Goal: Task Accomplishment & Management: Manage account settings

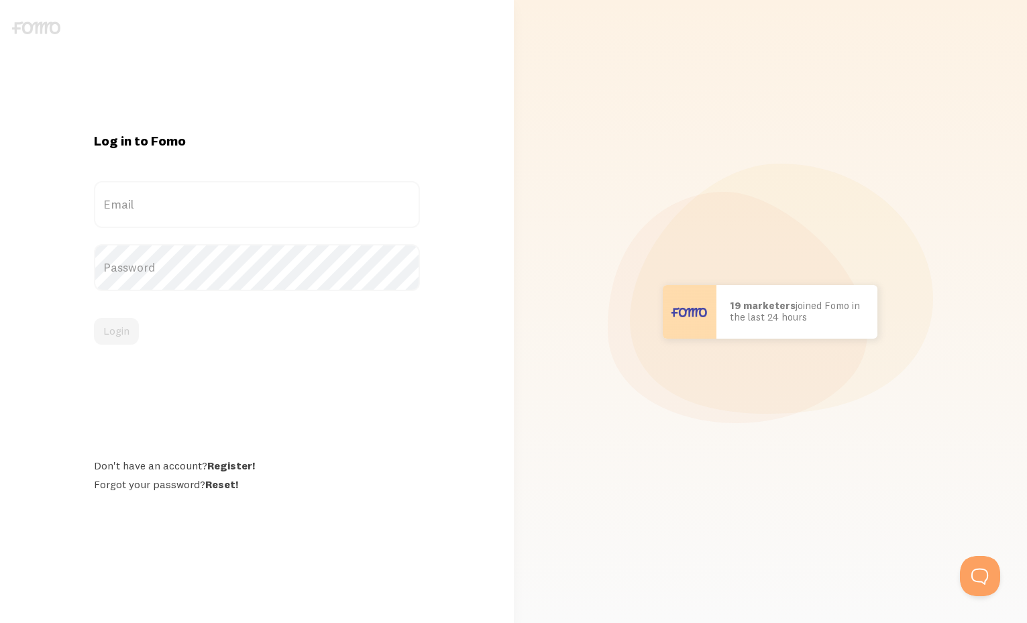
click at [236, 199] on label "Email" at bounding box center [257, 204] width 326 height 47
click at [236, 199] on input "Email" at bounding box center [257, 204] width 326 height 47
type input "[EMAIL_ADDRESS][DOMAIN_NAME]"
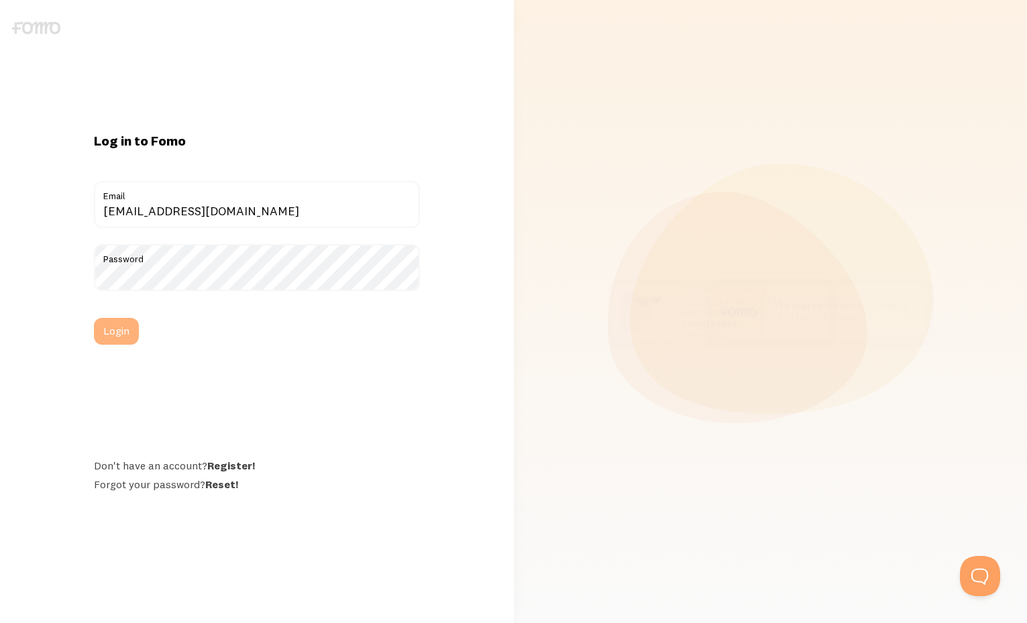
click at [119, 331] on button "Login" at bounding box center [116, 331] width 45 height 27
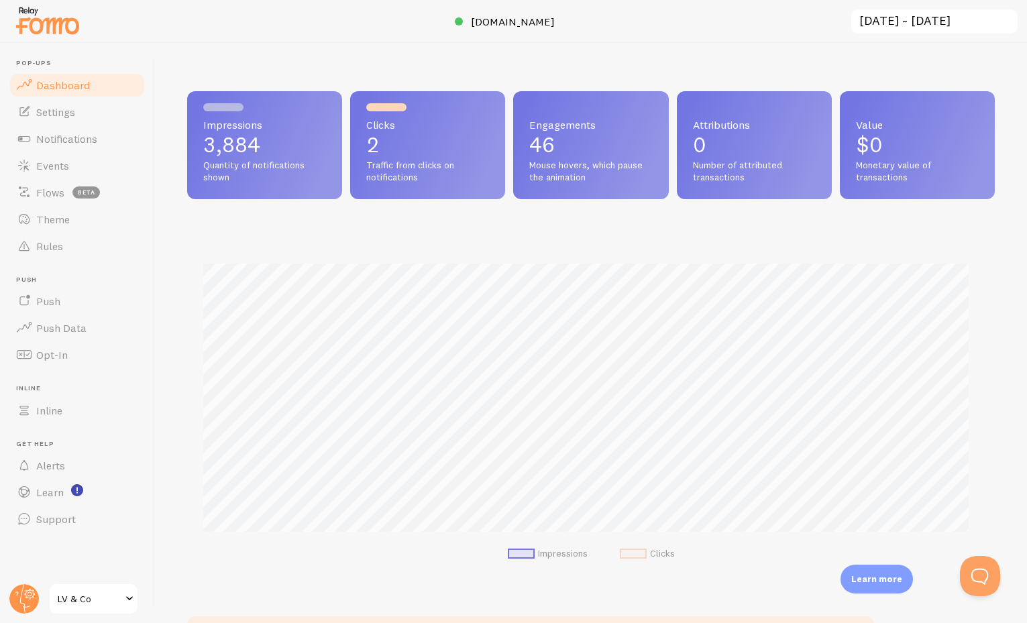
scroll to position [352, 797]
click at [49, 497] on span "Learn" at bounding box center [49, 491] width 27 height 13
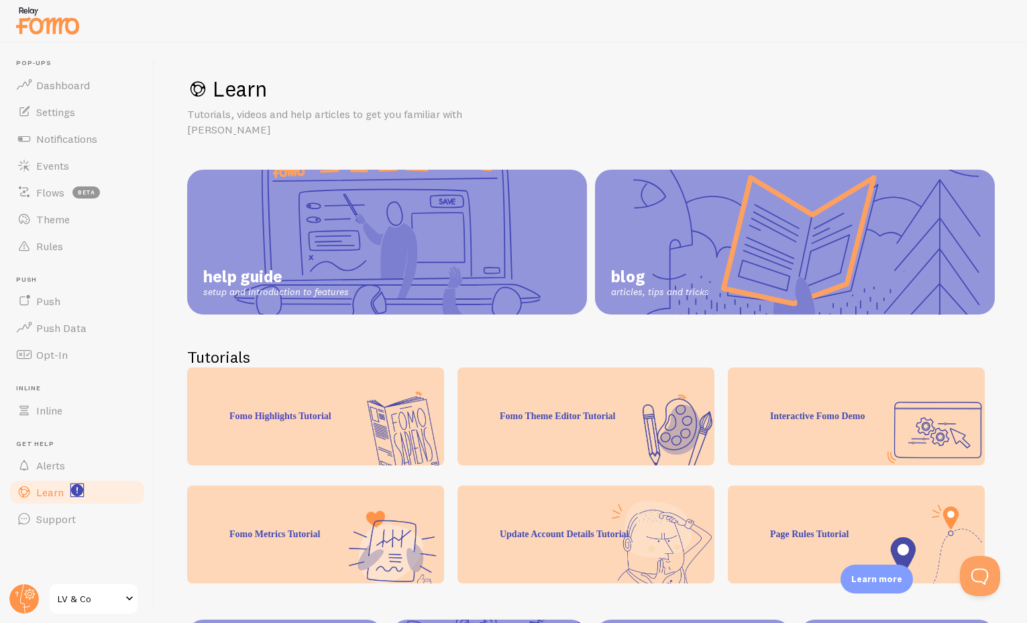
click at [79, 490] on rect "<p>Watch New Feature Tutorials!</p>" at bounding box center [77, 490] width 11 height 11
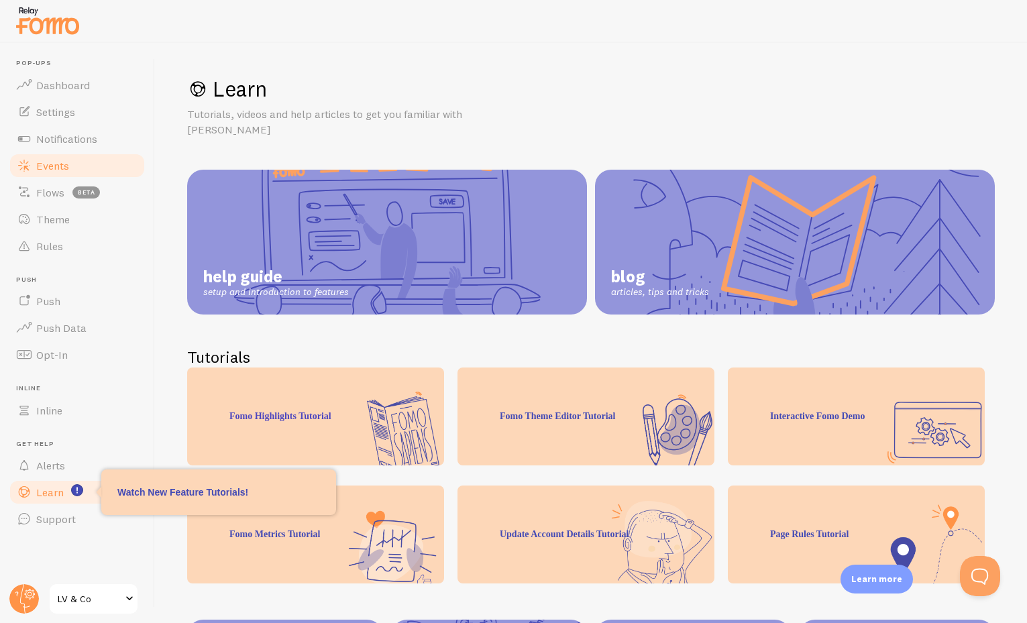
click at [74, 170] on link "Events" at bounding box center [77, 165] width 138 height 27
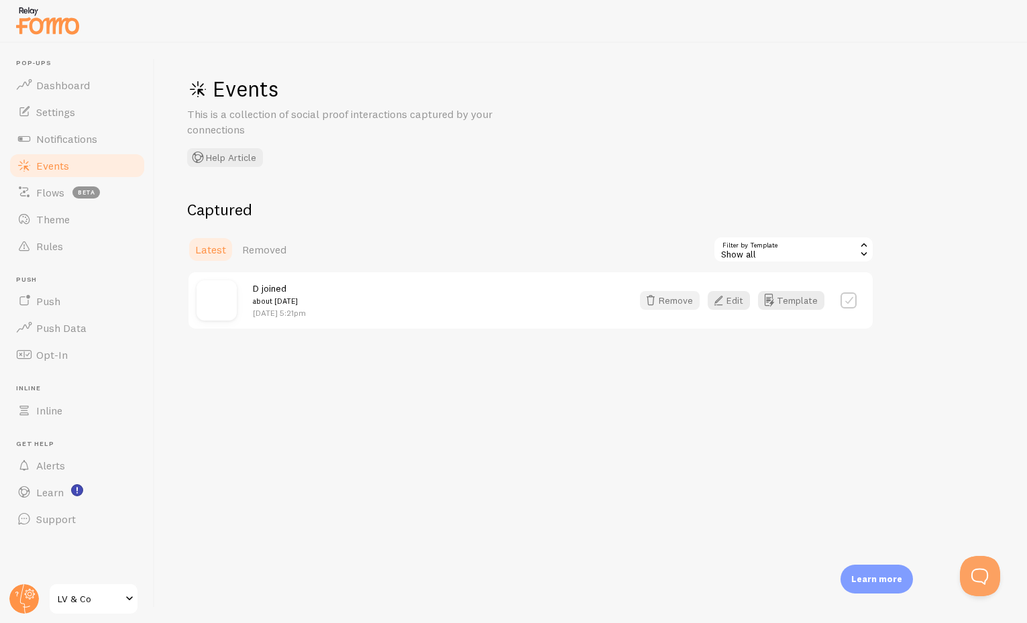
click at [686, 306] on button "Remove" at bounding box center [670, 300] width 60 height 19
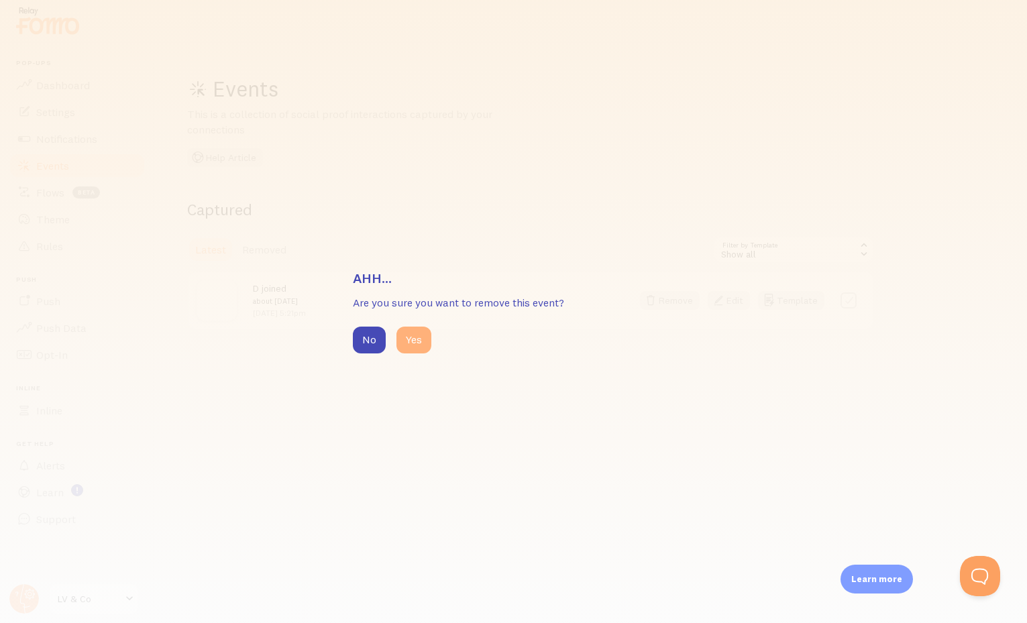
click at [412, 340] on button "Yes" at bounding box center [413, 340] width 35 height 27
